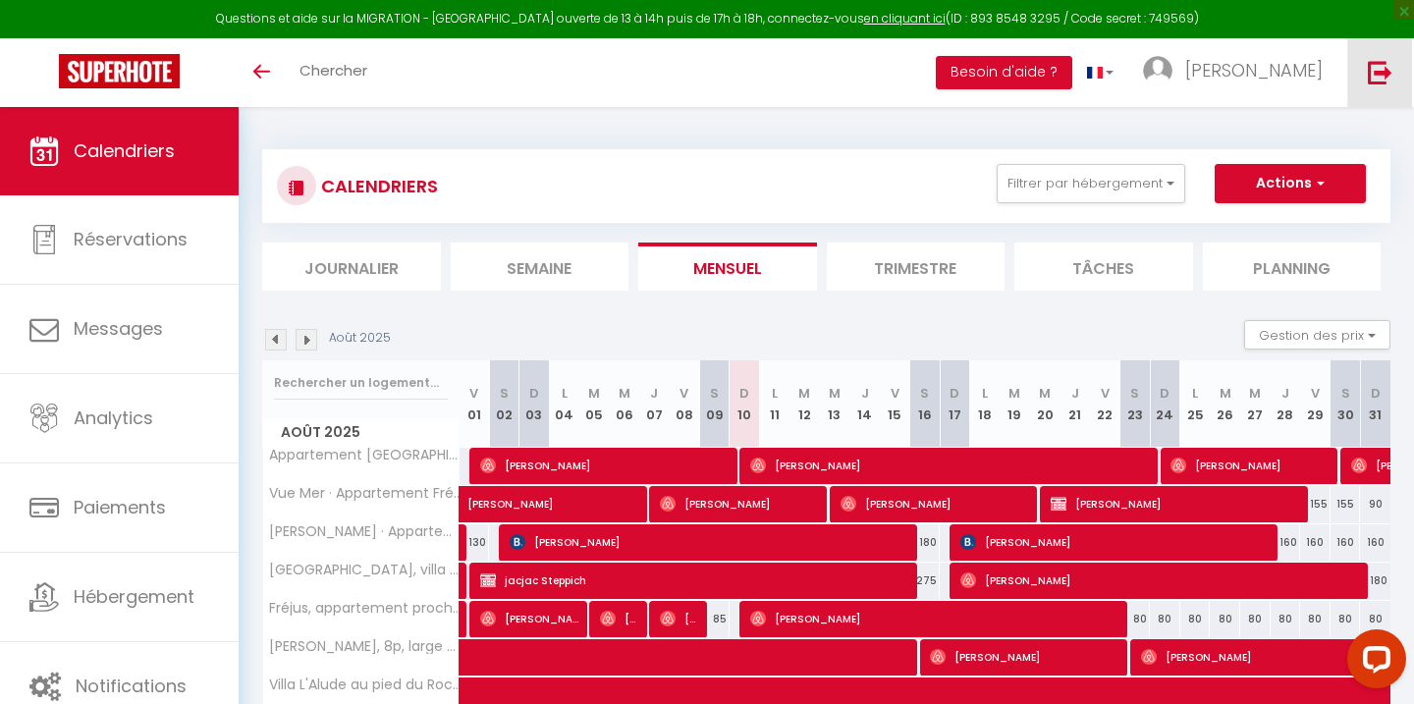
click at [1374, 83] on link at bounding box center [1379, 72] width 65 height 69
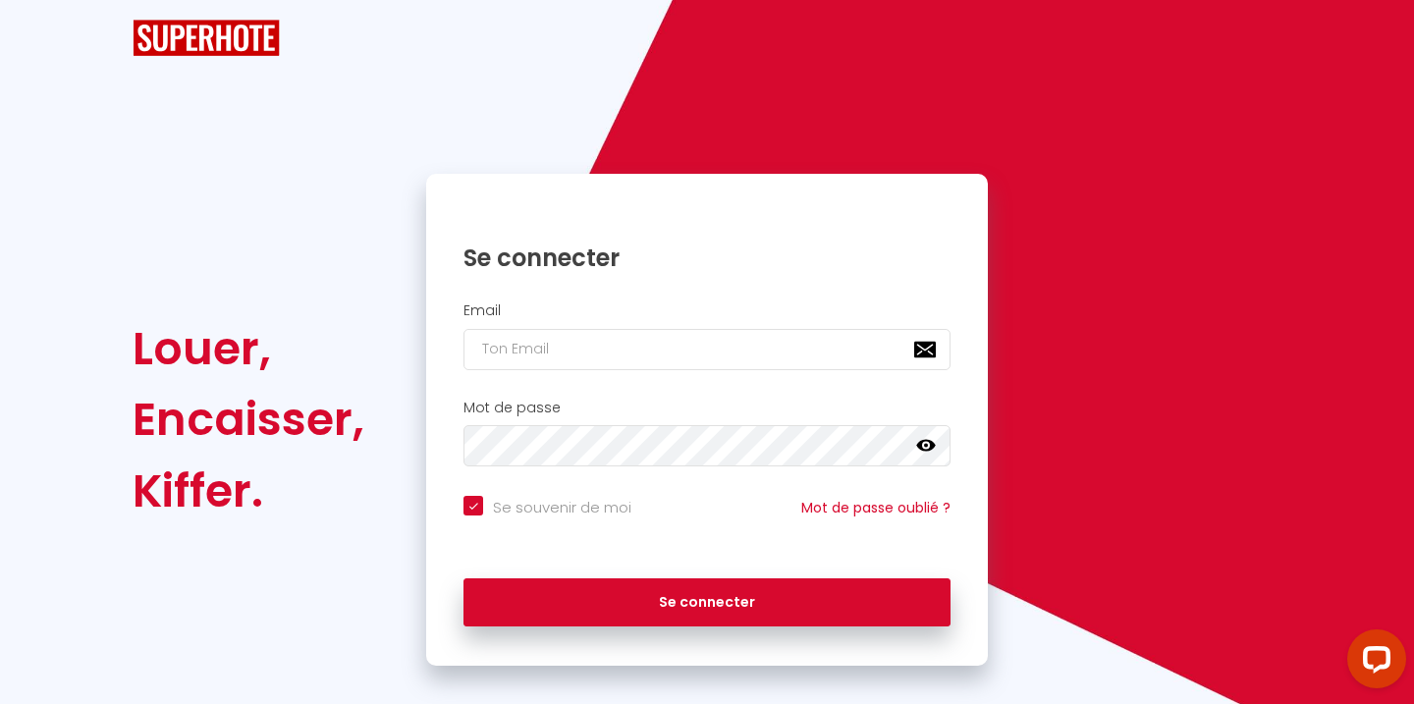
checkbox input "true"
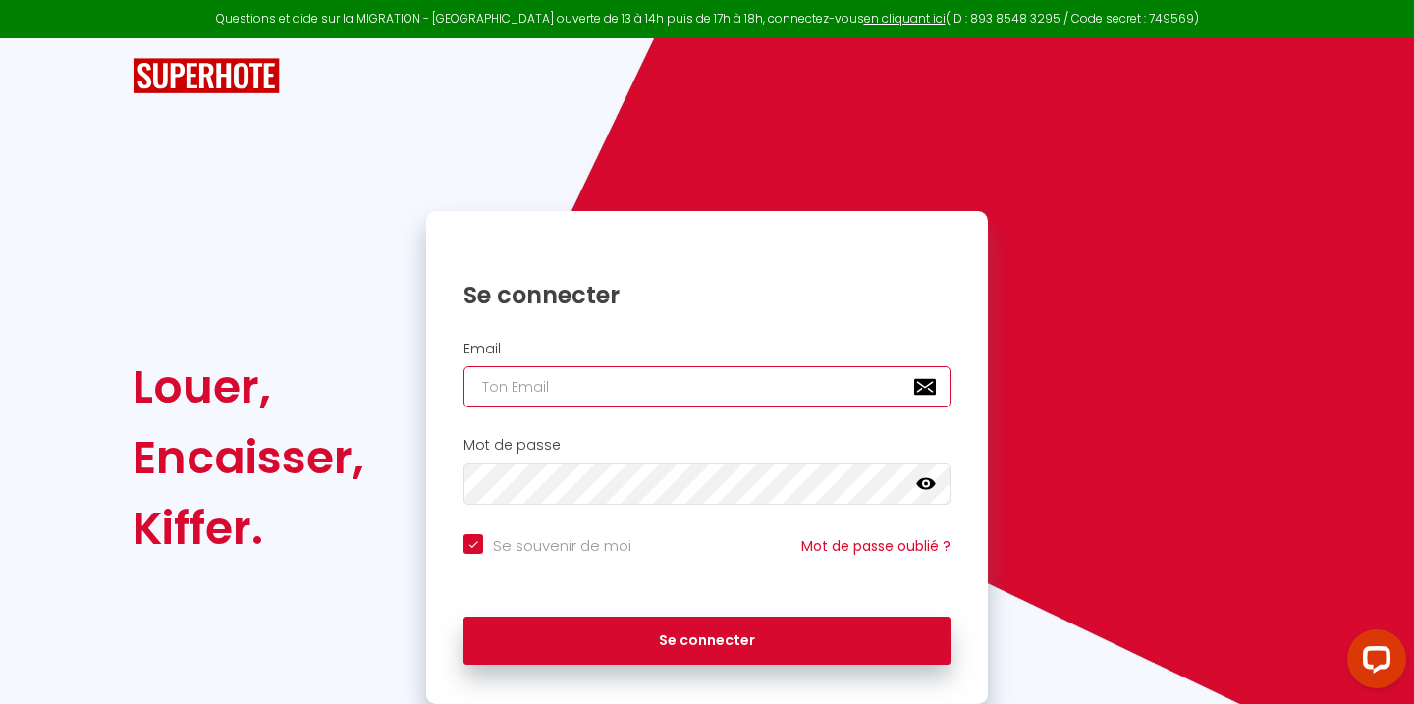
type input "[EMAIL_ADDRESS][DOMAIN_NAME]"
checkbox input "true"
click at [567, 386] on input "[EMAIL_ADDRESS][DOMAIN_NAME]" at bounding box center [706, 386] width 487 height 41
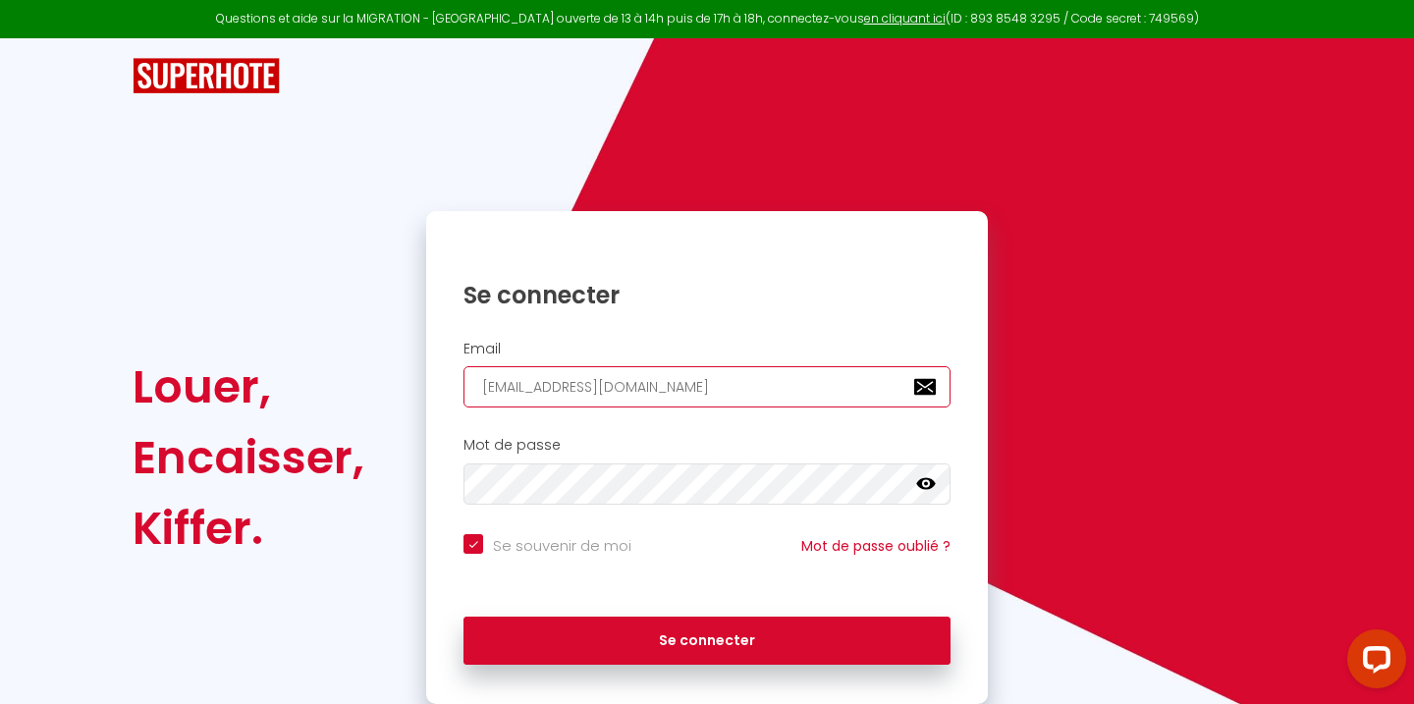
type input "r"
checkbox input "true"
type input "[PERSON_NAME][EMAIL_ADDRESS][DOMAIN_NAME]"
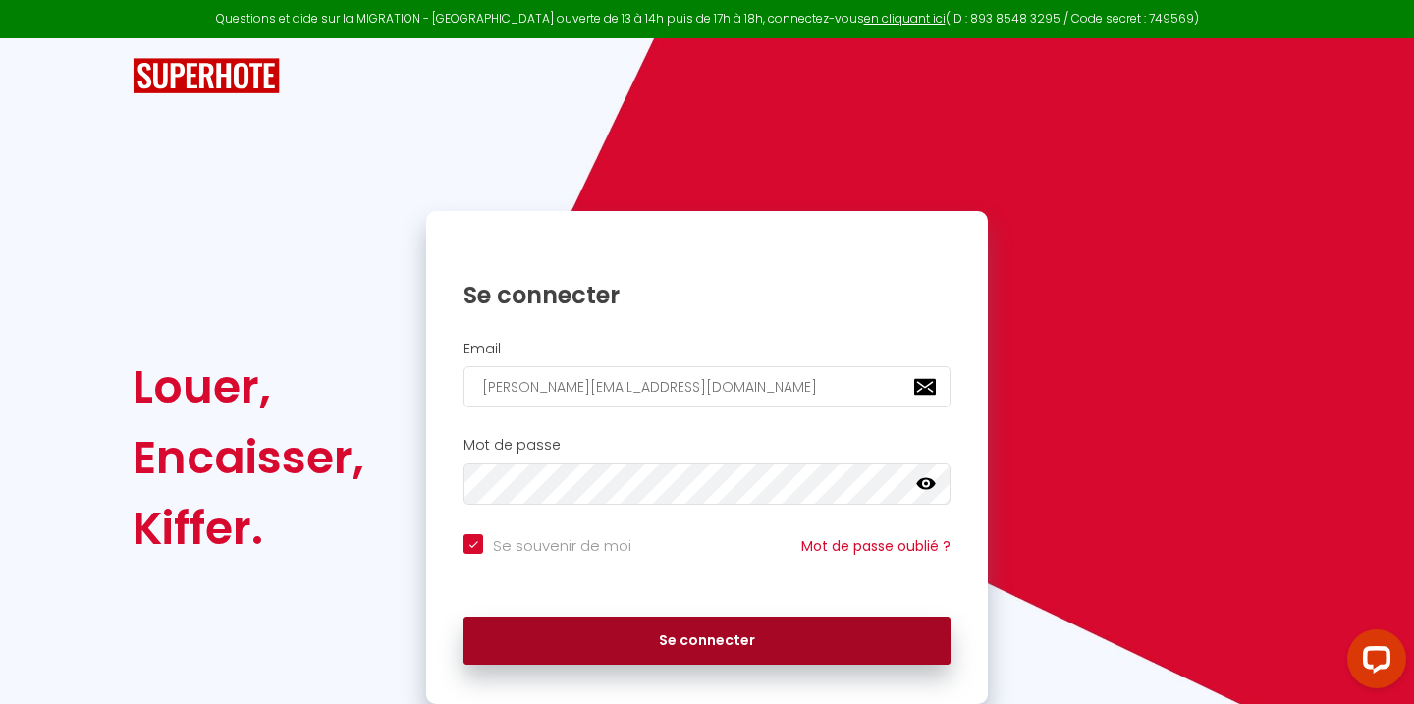
click at [701, 638] on button "Se connecter" at bounding box center [706, 641] width 487 height 49
checkbox input "true"
